Goal: Use online tool/utility: Utilize a website feature to perform a specific function

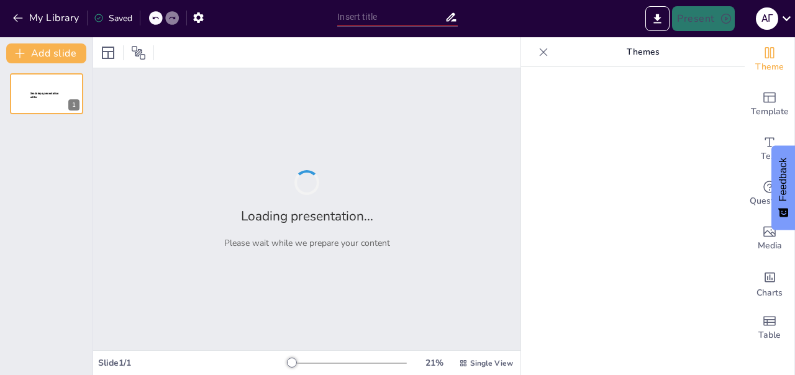
type input "Методология ведения НСИ ТОиР для оптимизации процессов обслуживания"
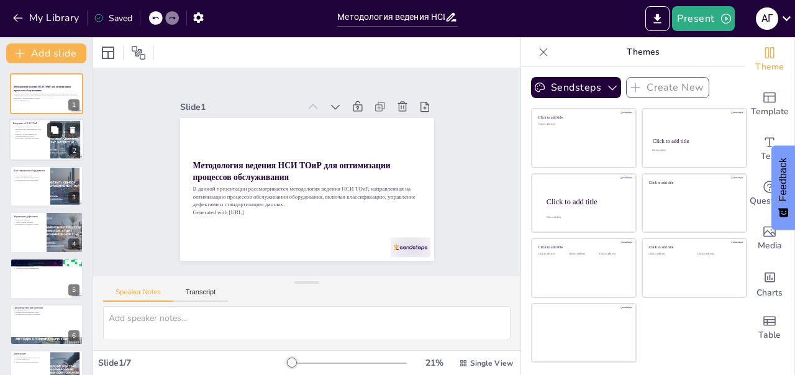
click at [60, 128] on button at bounding box center [54, 130] width 15 height 15
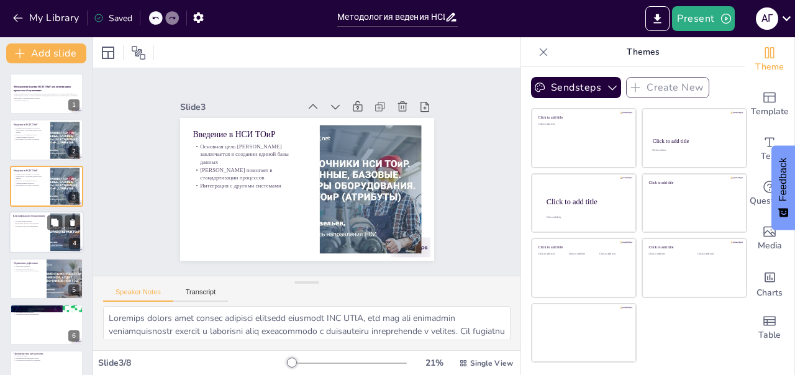
click at [29, 237] on div at bounding box center [46, 232] width 74 height 42
type textarea "Loremipsumdolo sitame consecte adipisci elitseddoeius temporincidid, utl etd ma…"
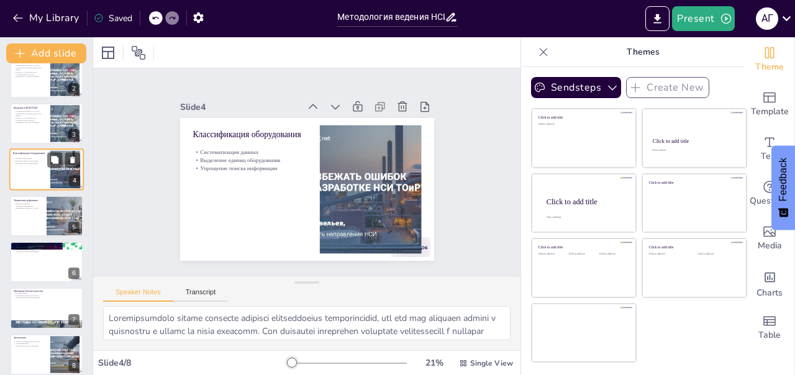
scroll to position [38, 0]
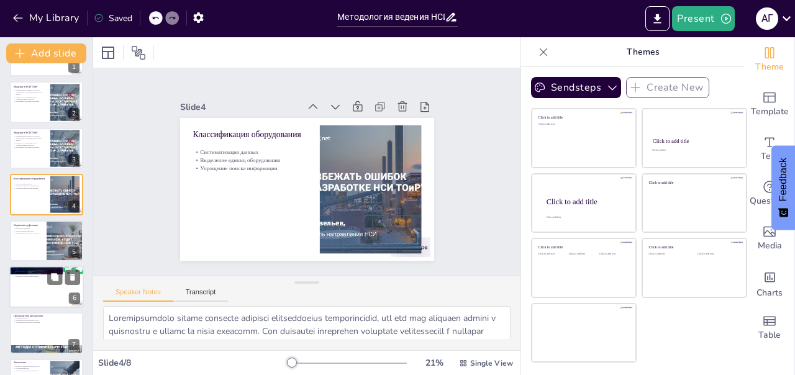
click at [12, 292] on div at bounding box center [46, 287] width 74 height 42
type textarea "Loremi dolors a consecte adipis elitseddo eiusmodt incididu u laboreet dolorema…"
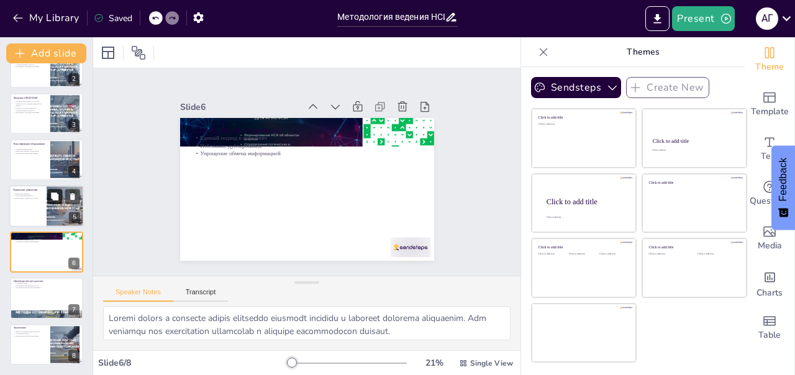
scroll to position [0, 0]
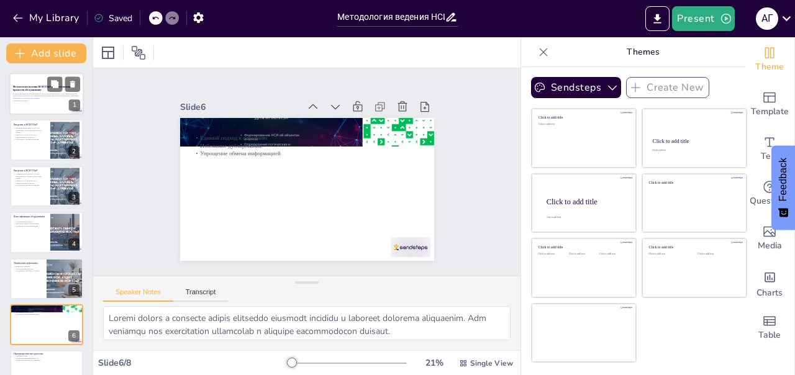
click at [62, 102] on p "Generated with [URL]" at bounding box center [46, 100] width 67 height 2
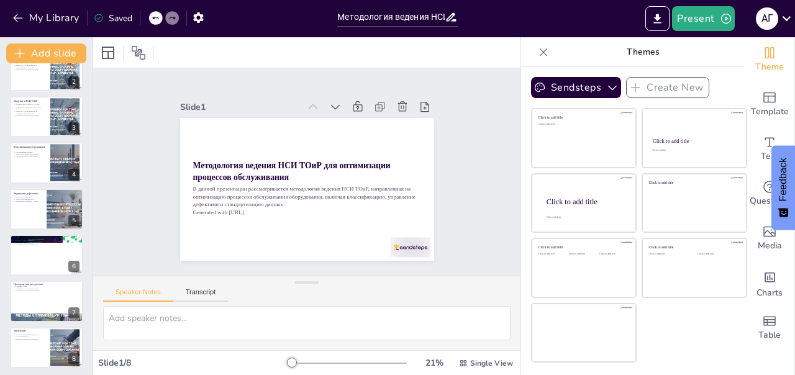
scroll to position [73, 0]
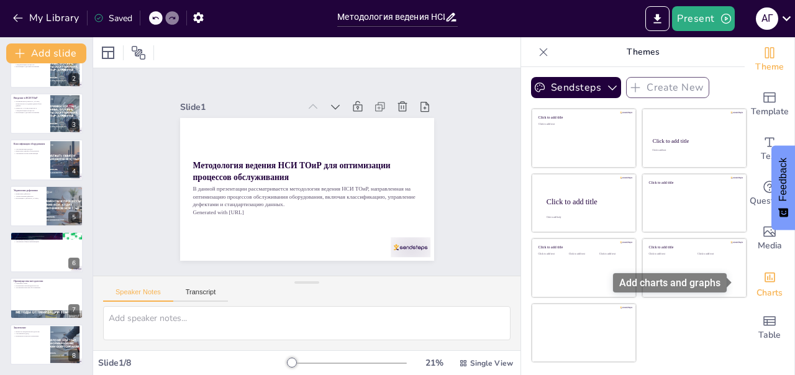
click at [763, 283] on div "Add charts and graphs" at bounding box center [769, 276] width 13 height 20
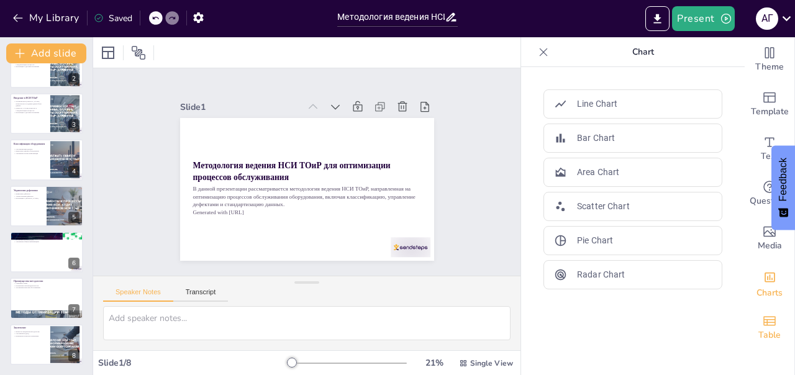
click at [758, 334] on span "Table" at bounding box center [769, 335] width 22 height 14
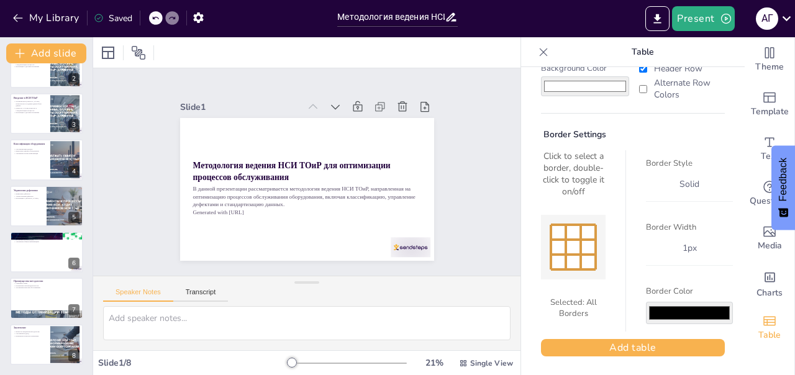
scroll to position [0, 0]
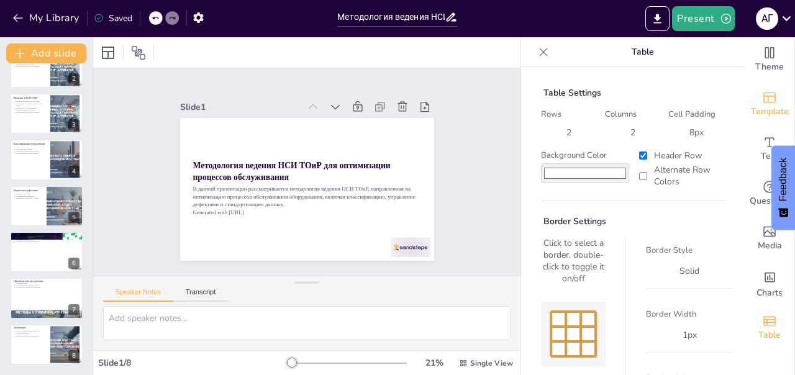
click at [770, 110] on span "Template" at bounding box center [769, 112] width 38 height 14
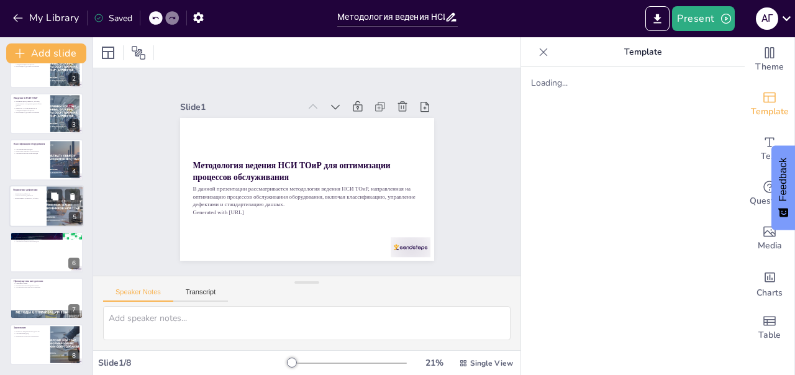
click at [34, 209] on div at bounding box center [46, 206] width 74 height 42
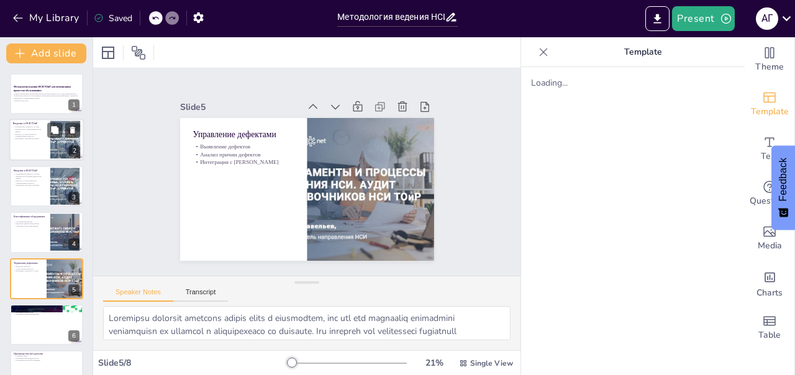
click at [34, 145] on div at bounding box center [46, 140] width 74 height 42
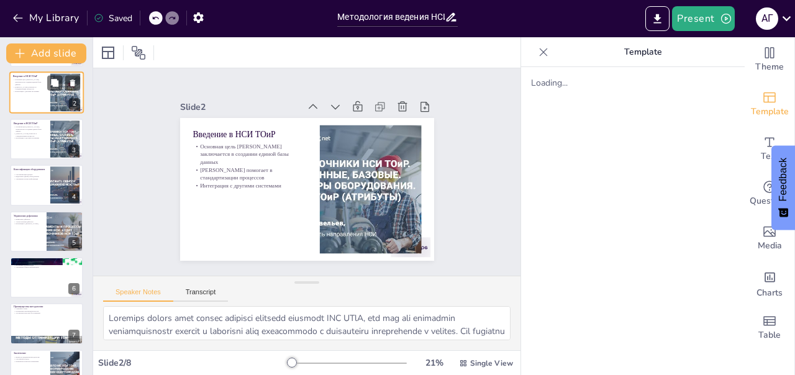
scroll to position [50, 0]
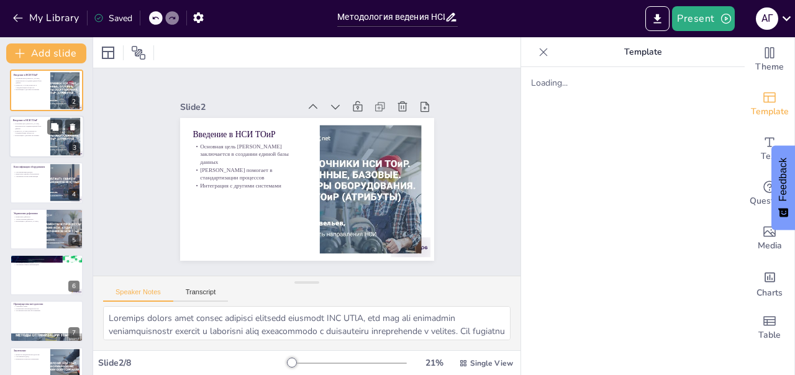
click at [30, 174] on p "Выделение единиц оборудования" at bounding box center [30, 174] width 33 height 2
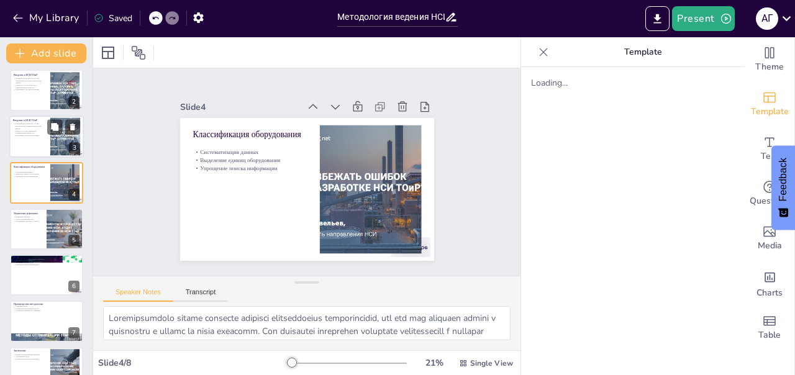
scroll to position [13, 0]
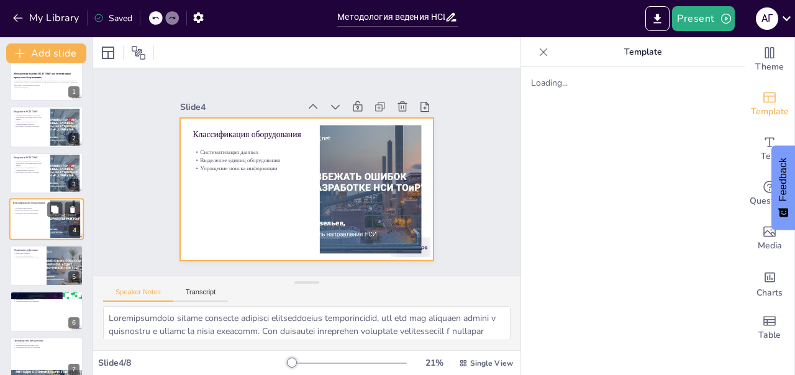
click at [33, 230] on div at bounding box center [46, 219] width 74 height 42
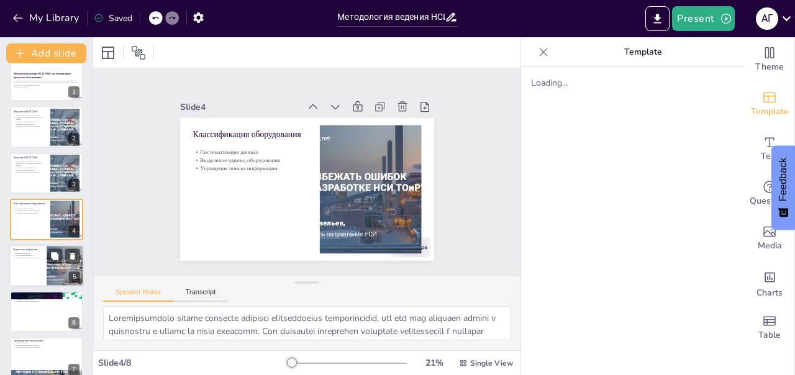
click at [33, 269] on div at bounding box center [46, 266] width 74 height 42
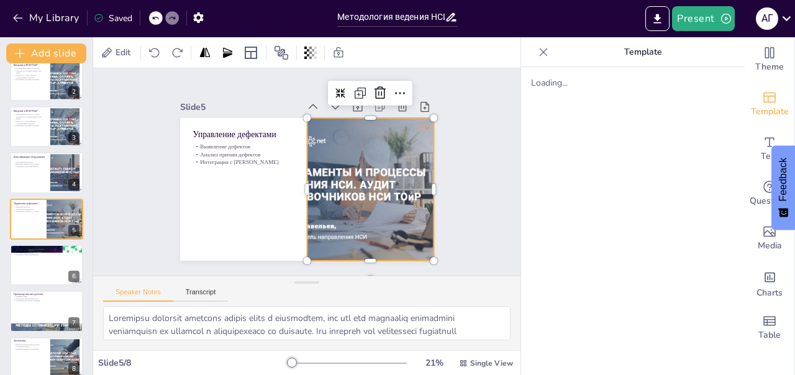
click at [320, 163] on div at bounding box center [352, 219] width 291 height 251
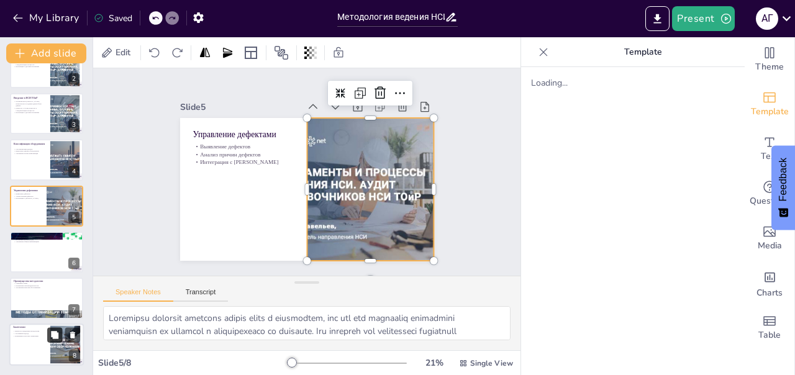
click at [59, 341] on button at bounding box center [54, 334] width 15 height 15
type textarea "Loremipsu dolorsitame consect ADI ELiT seddoeiu temporinci utlabo etd magnaaliq…"
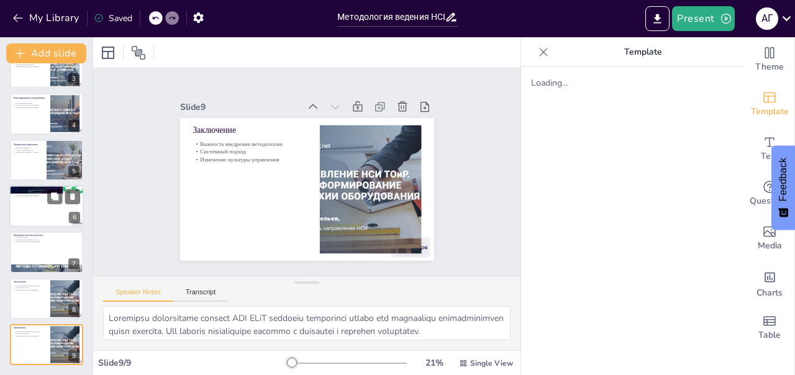
scroll to position [0, 0]
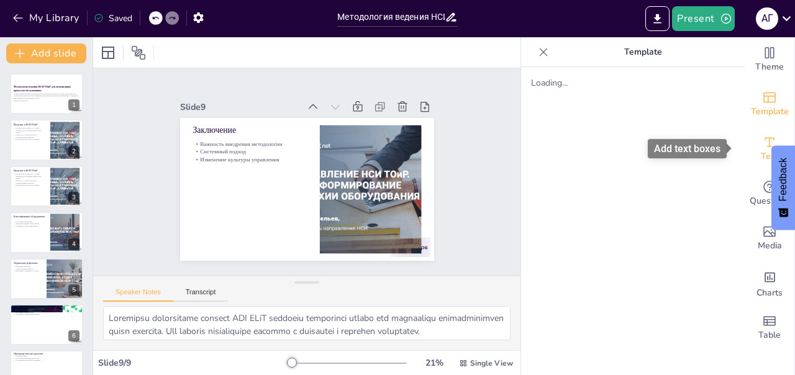
click at [762, 142] on icon "Add text boxes" at bounding box center [769, 142] width 15 height 15
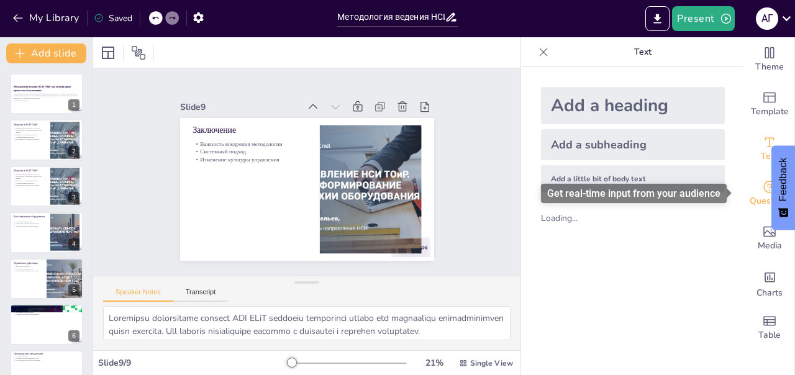
click at [746, 191] on div "Questions" at bounding box center [769, 193] width 50 height 45
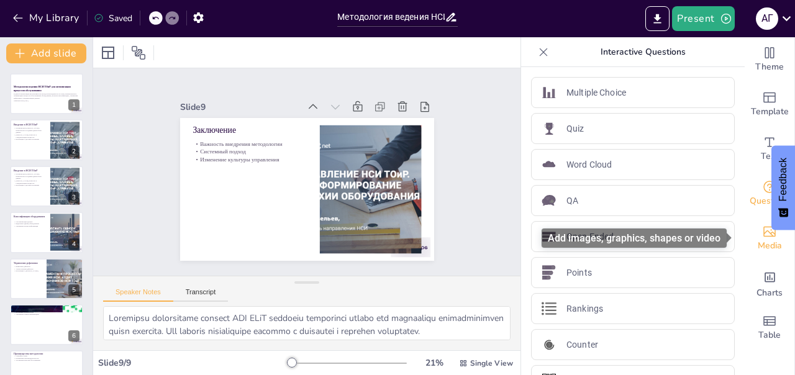
click at [764, 232] on icon "Add images, graphics, shapes or video" at bounding box center [769, 231] width 15 height 15
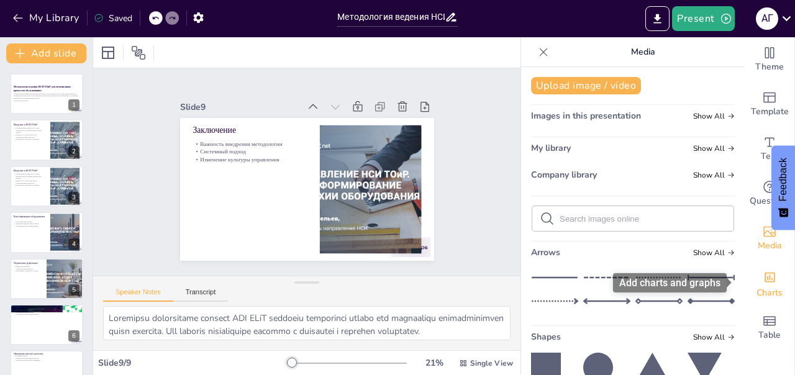
click at [751, 285] on div "Charts" at bounding box center [769, 283] width 50 height 45
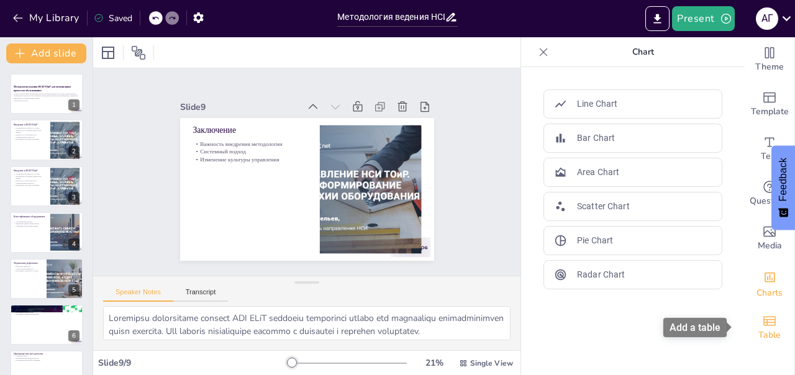
click at [764, 334] on span "Table" at bounding box center [769, 335] width 22 height 14
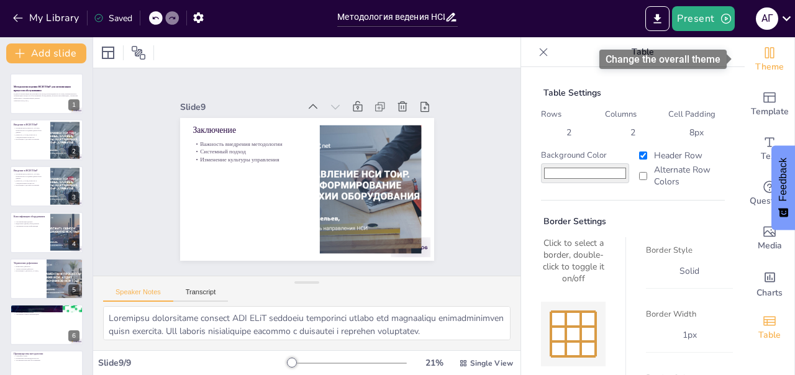
click at [765, 58] on icon "Change the overall theme" at bounding box center [769, 52] width 15 height 15
